Goal: Transaction & Acquisition: Purchase product/service

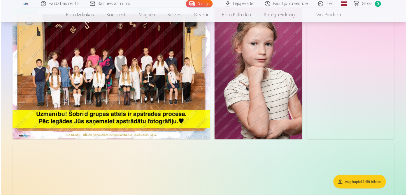
scroll to position [58, 0]
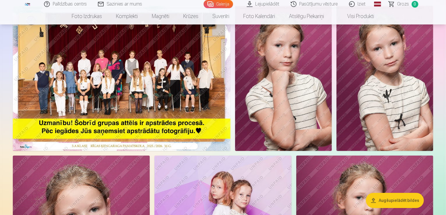
click at [230, 112] on img at bounding box center [122, 78] width 218 height 145
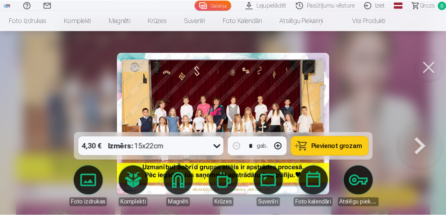
scroll to position [58, 0]
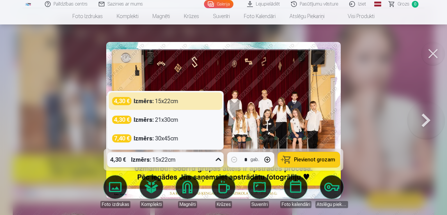
click at [221, 163] on icon at bounding box center [218, 159] width 9 height 9
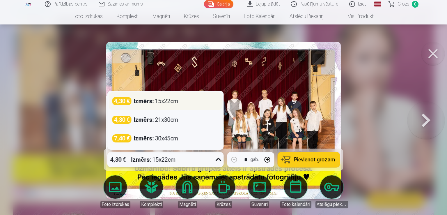
click at [190, 101] on div "4,30 € Izmērs : 15x22cm" at bounding box center [165, 101] width 107 height 8
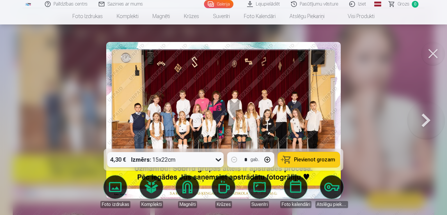
click at [297, 155] on button "Pievienot grozam" at bounding box center [309, 159] width 62 height 15
click at [424, 122] on button at bounding box center [426, 120] width 37 height 45
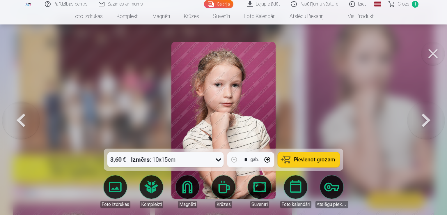
click at [424, 122] on button at bounding box center [426, 120] width 37 height 45
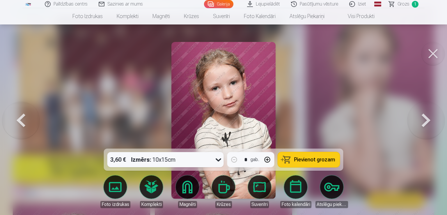
click at [424, 122] on button at bounding box center [426, 120] width 37 height 45
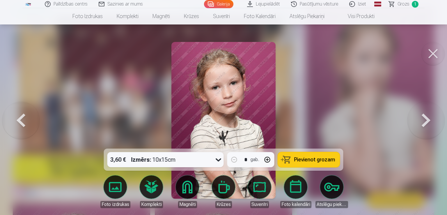
click at [220, 157] on icon at bounding box center [218, 159] width 9 height 9
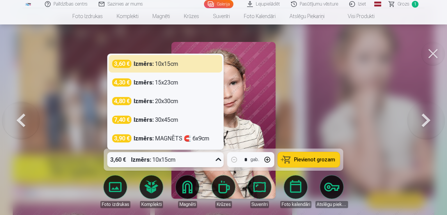
click at [220, 157] on icon at bounding box center [218, 159] width 9 height 9
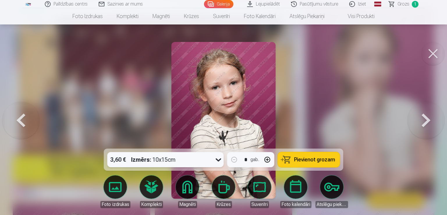
click at [431, 118] on button at bounding box center [426, 120] width 37 height 45
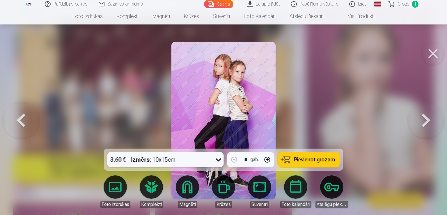
click at [431, 118] on button at bounding box center [426, 120] width 37 height 45
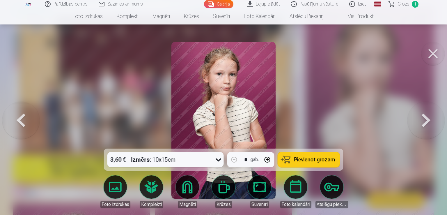
click at [431, 118] on button at bounding box center [426, 120] width 37 height 45
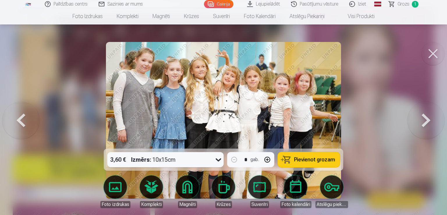
click at [430, 118] on button at bounding box center [426, 120] width 37 height 45
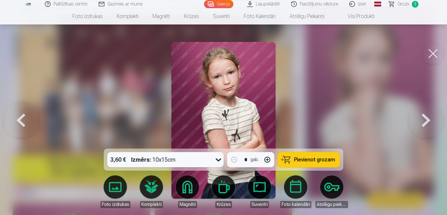
click at [430, 118] on button at bounding box center [426, 120] width 37 height 45
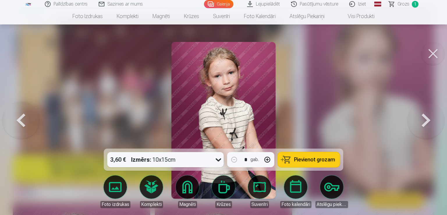
click at [430, 118] on button at bounding box center [426, 120] width 37 height 45
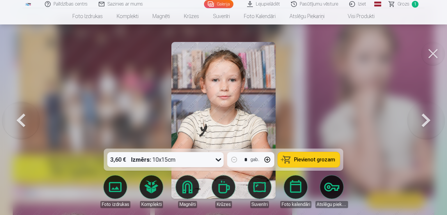
click at [430, 118] on button at bounding box center [426, 120] width 37 height 45
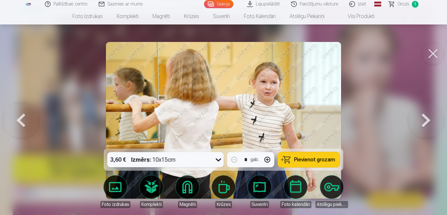
click at [430, 118] on button at bounding box center [426, 120] width 37 height 45
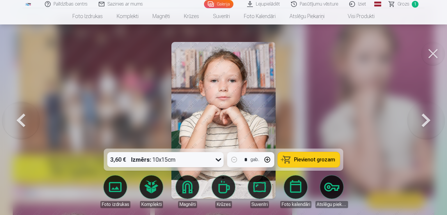
click at [422, 119] on button at bounding box center [426, 120] width 37 height 45
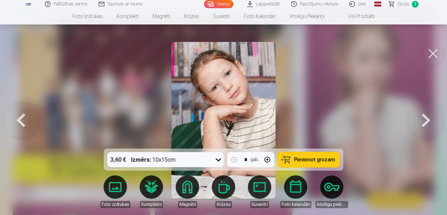
click at [422, 119] on button at bounding box center [426, 120] width 37 height 45
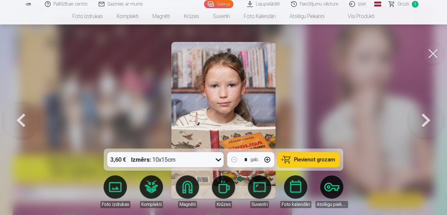
click at [422, 119] on button at bounding box center [426, 120] width 37 height 45
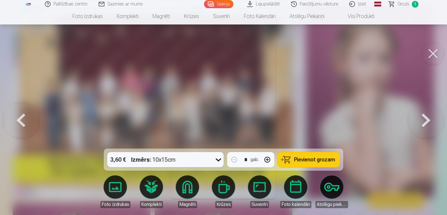
click at [422, 119] on button at bounding box center [426, 120] width 37 height 45
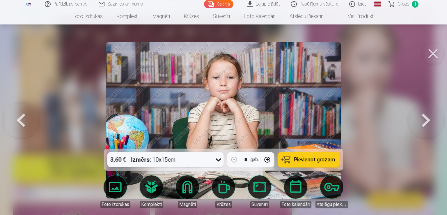
click at [422, 119] on button at bounding box center [426, 120] width 37 height 45
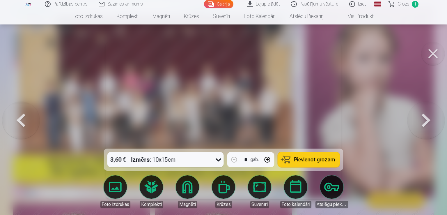
click at [422, 119] on button at bounding box center [426, 120] width 37 height 45
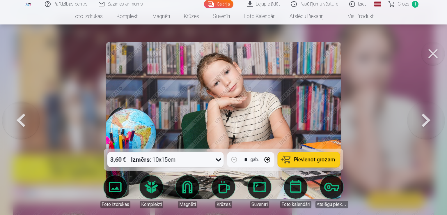
click at [422, 119] on button at bounding box center [426, 120] width 37 height 45
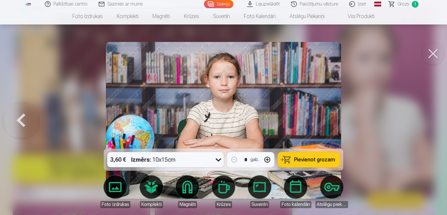
click at [422, 119] on div at bounding box center [223, 107] width 447 height 215
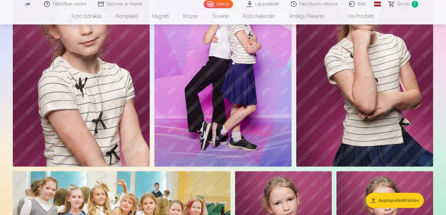
scroll to position [262, 0]
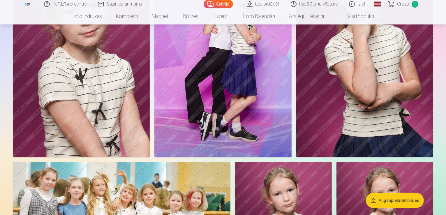
click at [150, 118] on img at bounding box center [81, 55] width 137 height 206
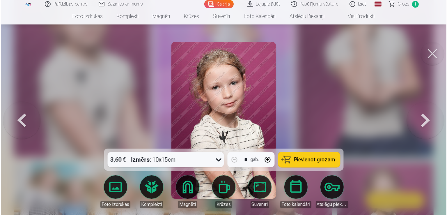
scroll to position [263, 0]
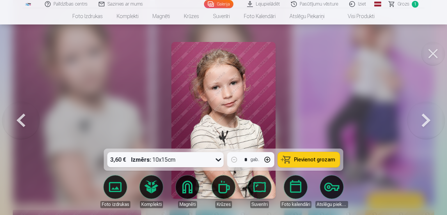
click at [311, 159] on span "Pievienot grozam" at bounding box center [315, 159] width 41 height 5
click at [432, 56] on button at bounding box center [433, 53] width 23 height 23
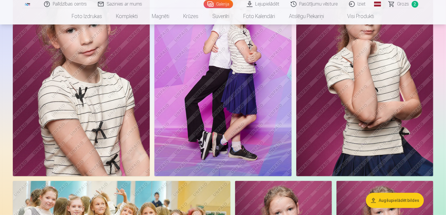
scroll to position [233, 0]
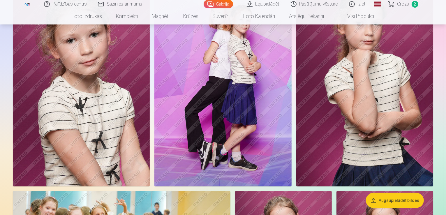
click at [291, 125] on img at bounding box center [222, 84] width 137 height 206
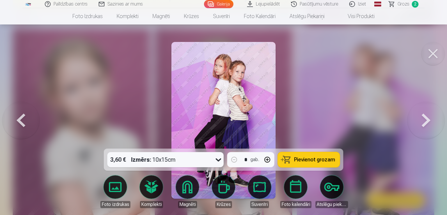
click at [432, 52] on button at bounding box center [433, 53] width 23 height 23
